Goal: Information Seeking & Learning: Check status

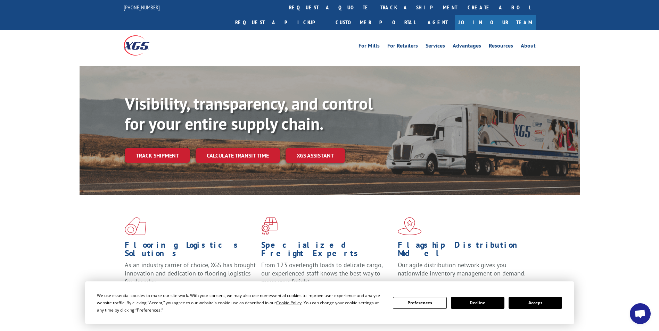
click at [551, 302] on button "Accept" at bounding box center [534, 303] width 53 height 12
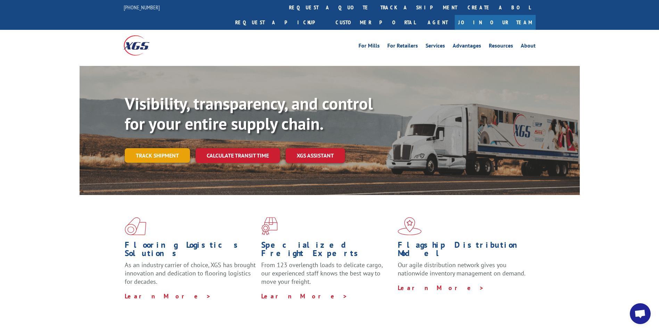
click at [153, 148] on link "Track shipment" at bounding box center [157, 155] width 65 height 15
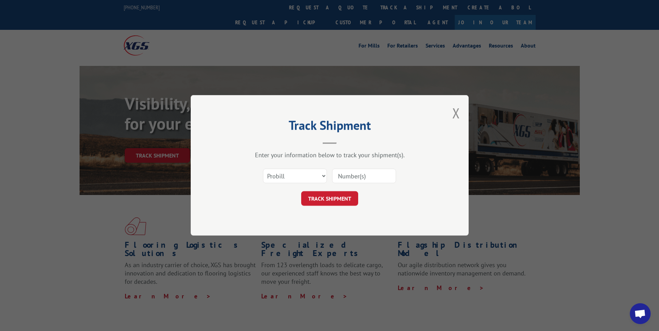
click at [360, 176] on input at bounding box center [364, 176] width 64 height 15
paste input "17477125"
type input "17477125"
click at [340, 198] on button "TRACK SHIPMENT" at bounding box center [329, 199] width 57 height 15
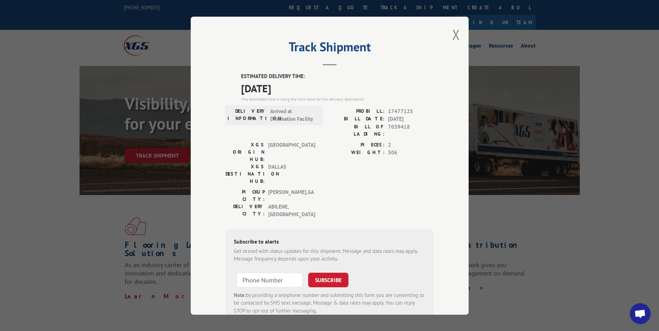
drag, startPoint x: 236, startPoint y: 73, endPoint x: 302, endPoint y: 84, distance: 67.0
click at [302, 84] on div "ESTIMATED DELIVERY TIME: [DATE] The estimated time is using the time zone for t…" at bounding box center [329, 198] width 208 height 251
drag, startPoint x: 302, startPoint y: 84, endPoint x: 283, endPoint y: 81, distance: 18.6
copy div "ESTIMATED DELIVERY TIME: [DATE]"
click at [452, 35] on button "Close modal" at bounding box center [456, 34] width 8 height 18
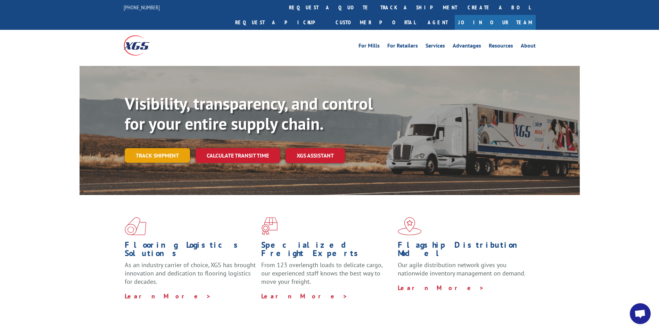
click at [162, 148] on link "Track shipment" at bounding box center [157, 155] width 65 height 15
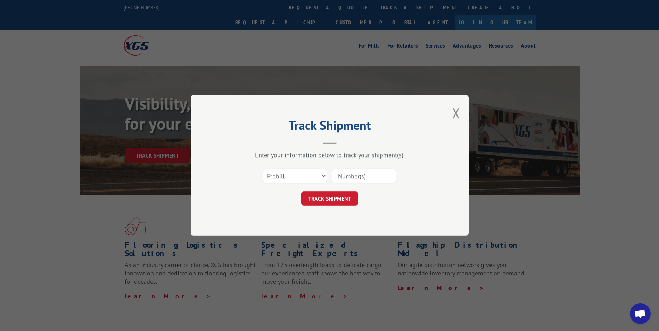
click at [360, 176] on input at bounding box center [364, 176] width 64 height 15
paste input "17475022"
type input "17475022"
click at [334, 199] on button "TRACK SHIPMENT" at bounding box center [329, 199] width 57 height 15
